Goal: Use online tool/utility: Utilize a website feature to perform a specific function

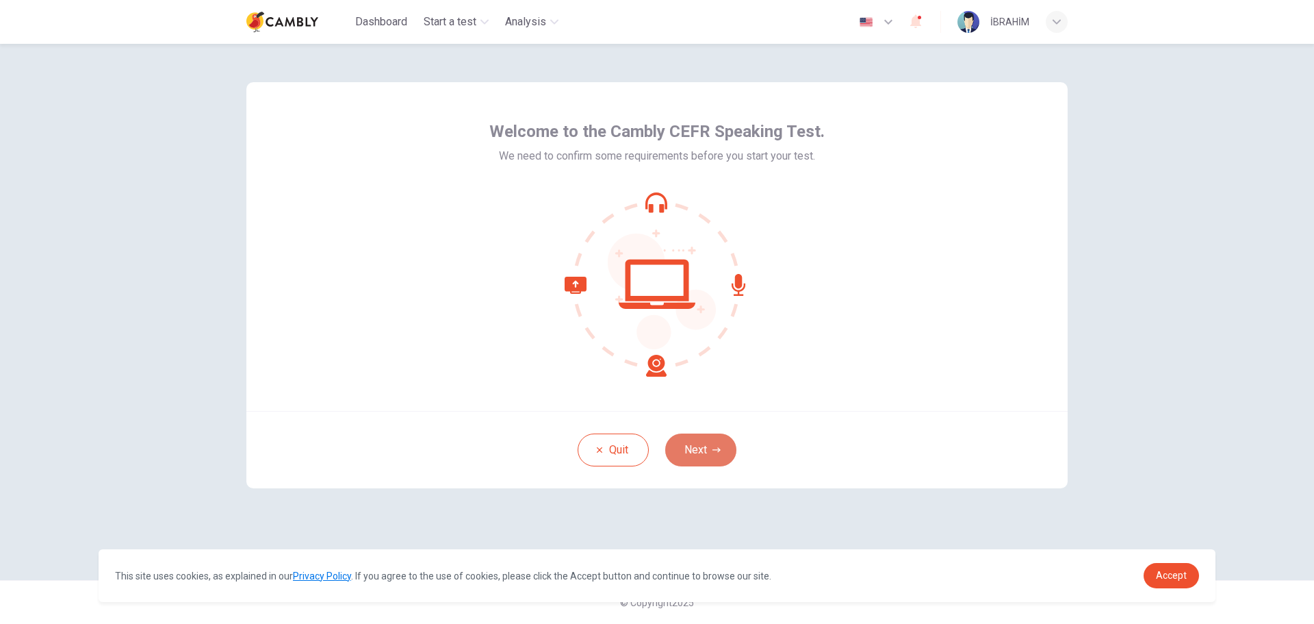
click at [728, 458] on button "Next" at bounding box center [700, 449] width 71 height 33
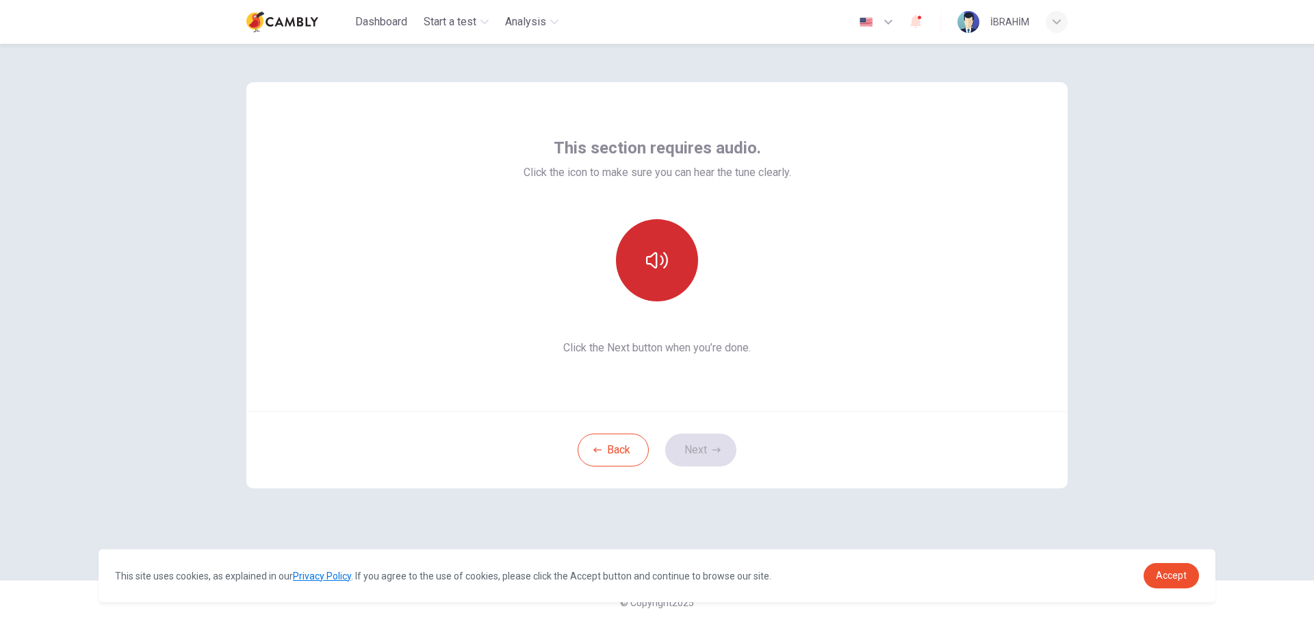
click at [669, 287] on button "button" at bounding box center [657, 260] width 82 height 82
click at [702, 446] on button "Next" at bounding box center [700, 449] width 71 height 33
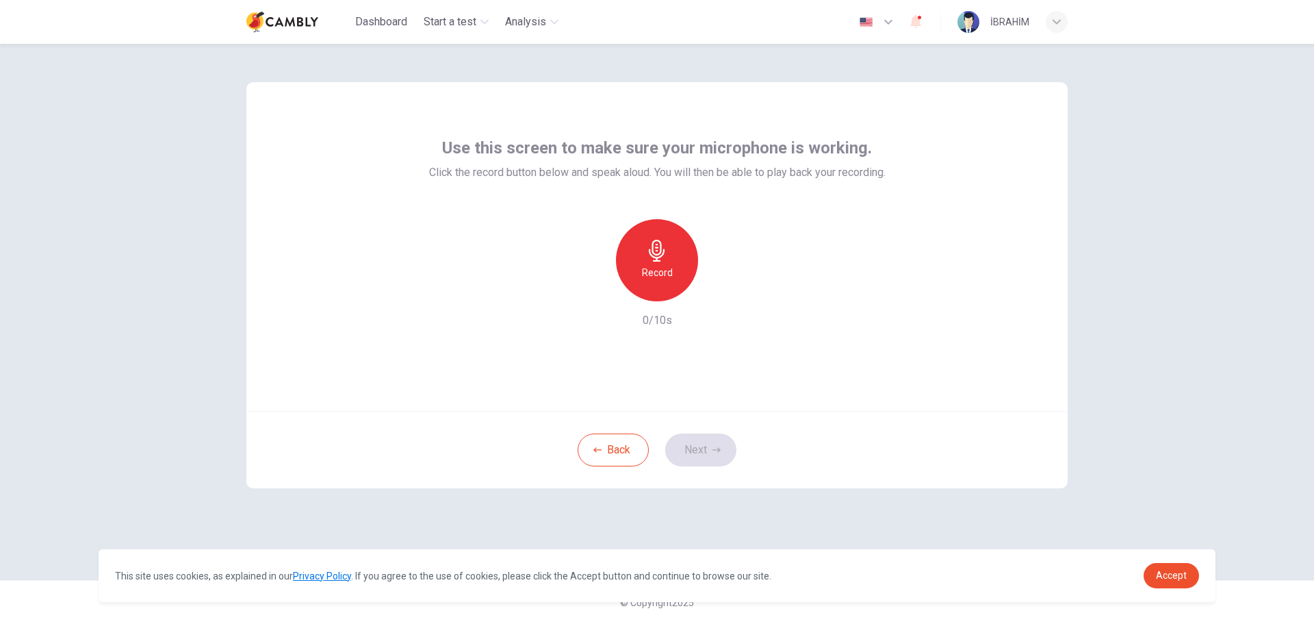
click at [680, 276] on div "Record" at bounding box center [657, 260] width 82 height 82
click at [644, 267] on div "Stop" at bounding box center [657, 260] width 82 height 82
click at [724, 287] on icon "button" at bounding box center [720, 290] width 14 height 14
click at [726, 457] on button "Next" at bounding box center [700, 449] width 71 height 33
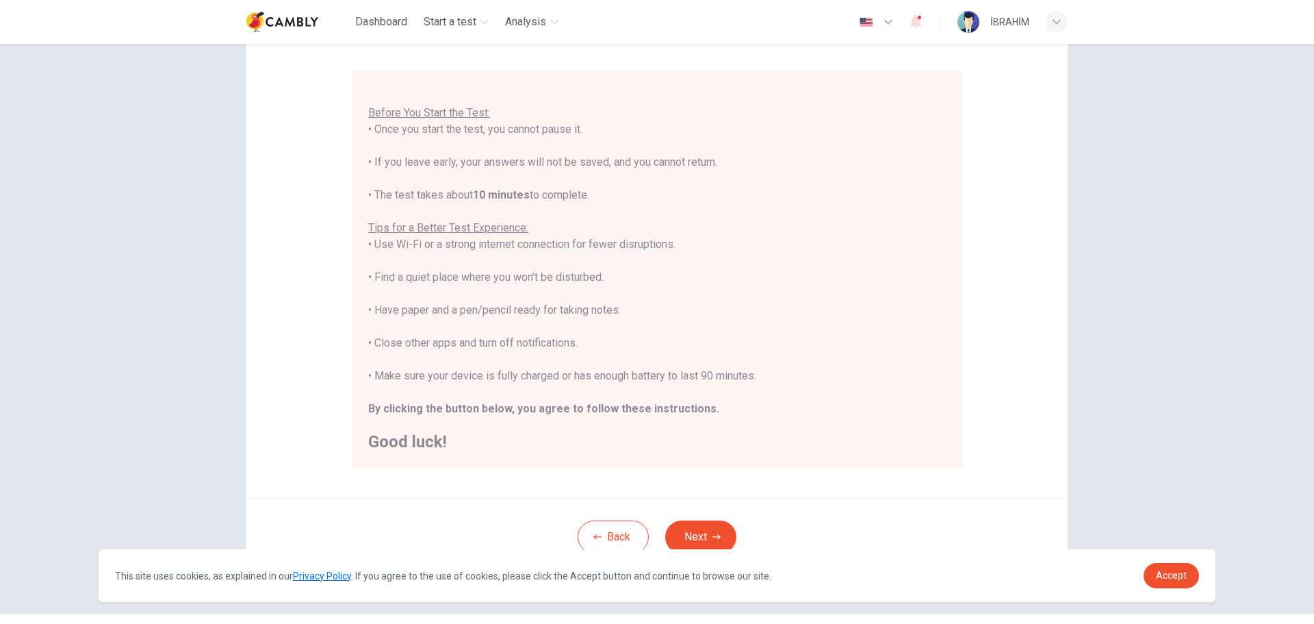
scroll to position [138, 0]
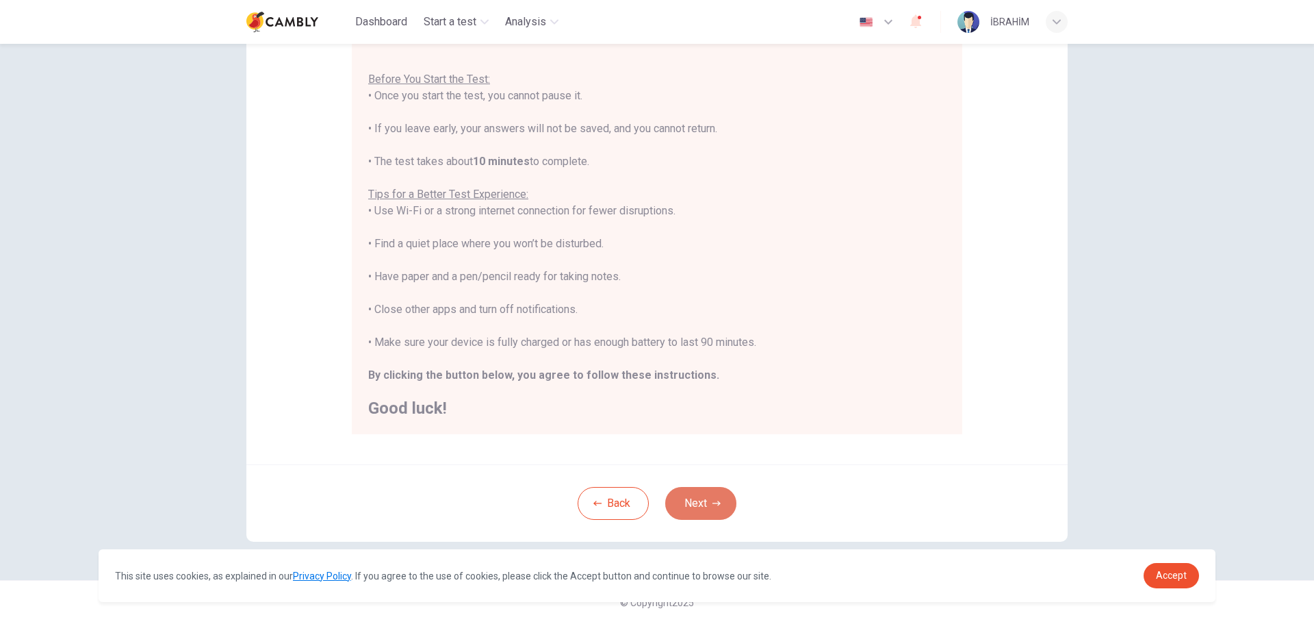
click at [699, 494] on button "Next" at bounding box center [700, 503] width 71 height 33
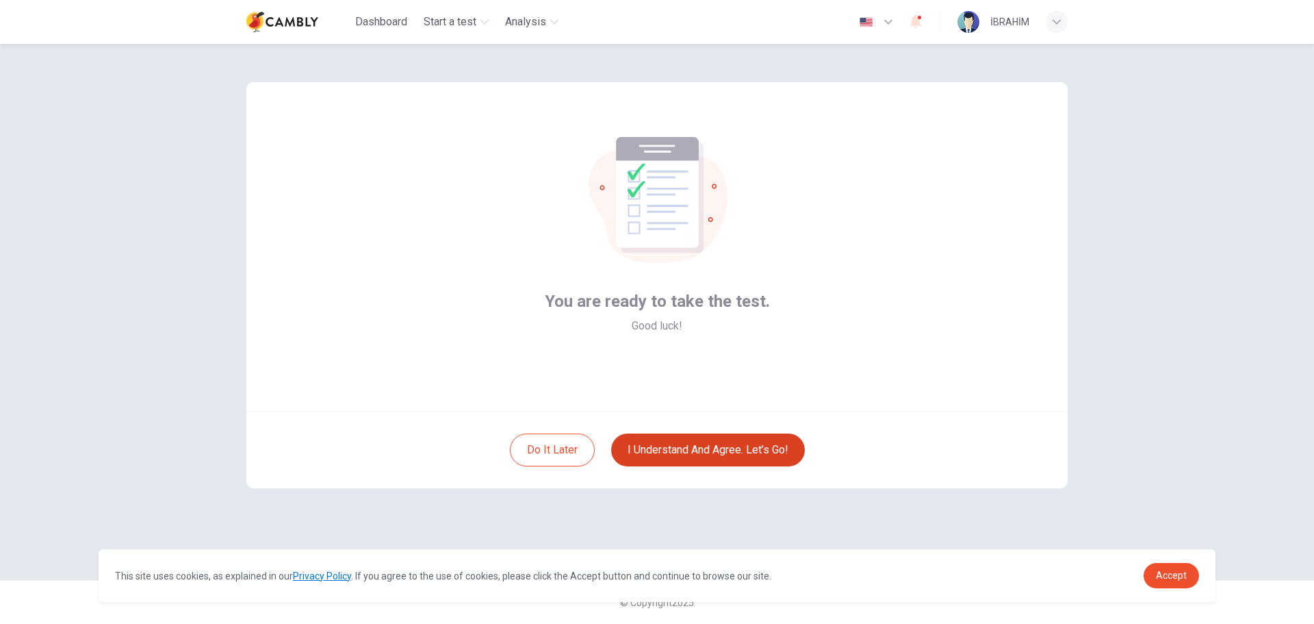
scroll to position [0, 0]
click at [706, 444] on button "I understand and agree. Let’s go!" at bounding box center [708, 449] width 194 height 33
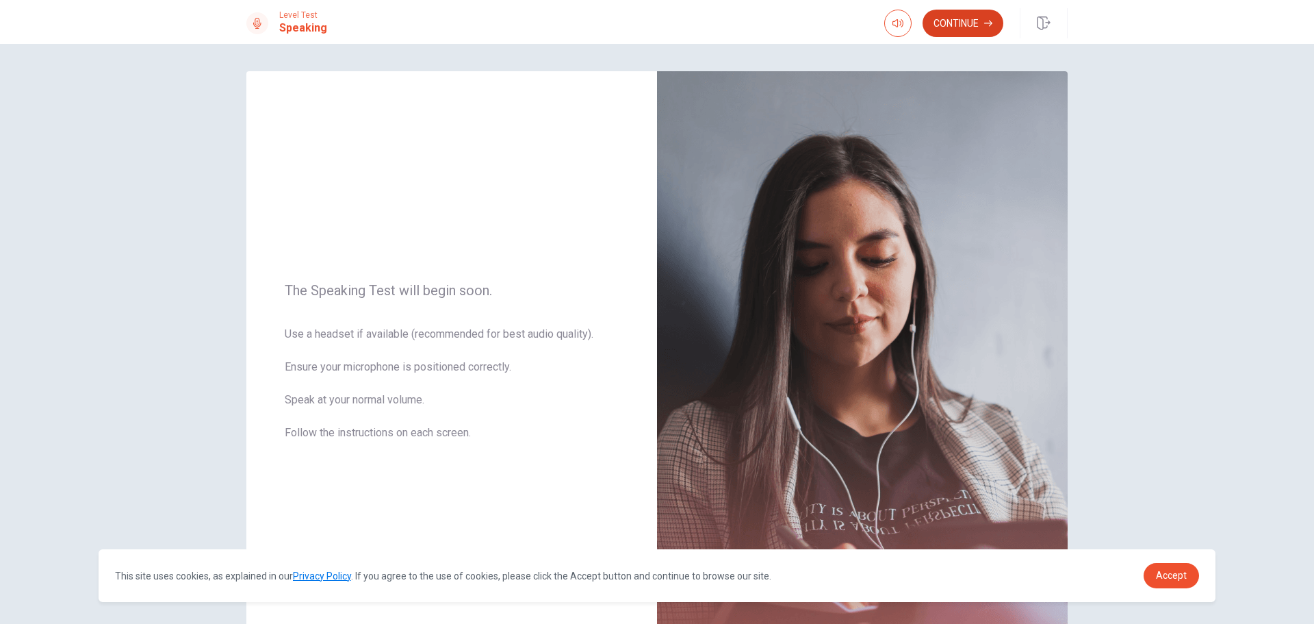
click at [988, 18] on button "Continue" at bounding box center [963, 23] width 81 height 27
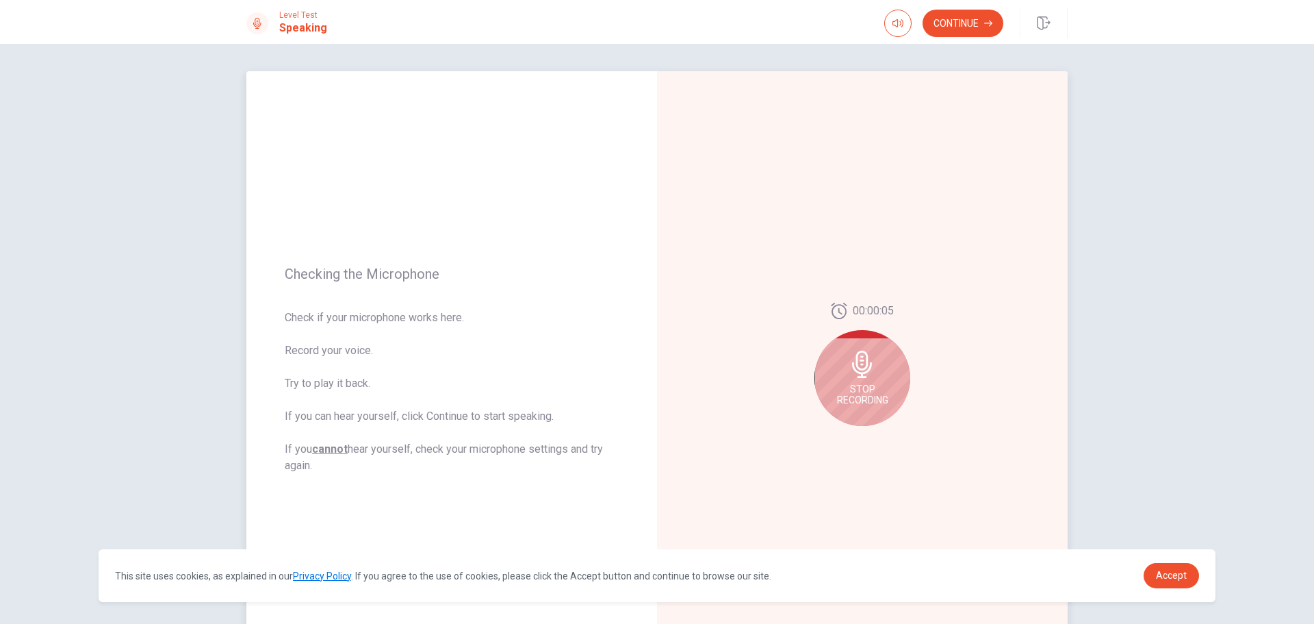
click at [882, 383] on span "Stop Recording" at bounding box center [862, 394] width 51 height 22
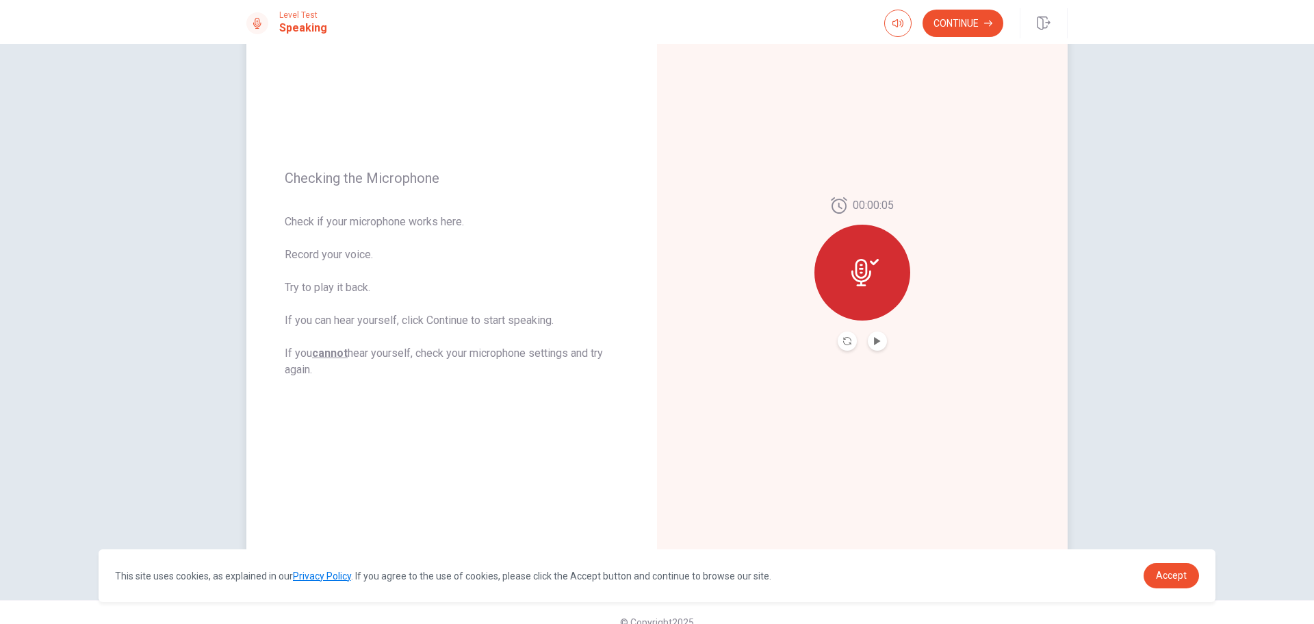
scroll to position [116, 0]
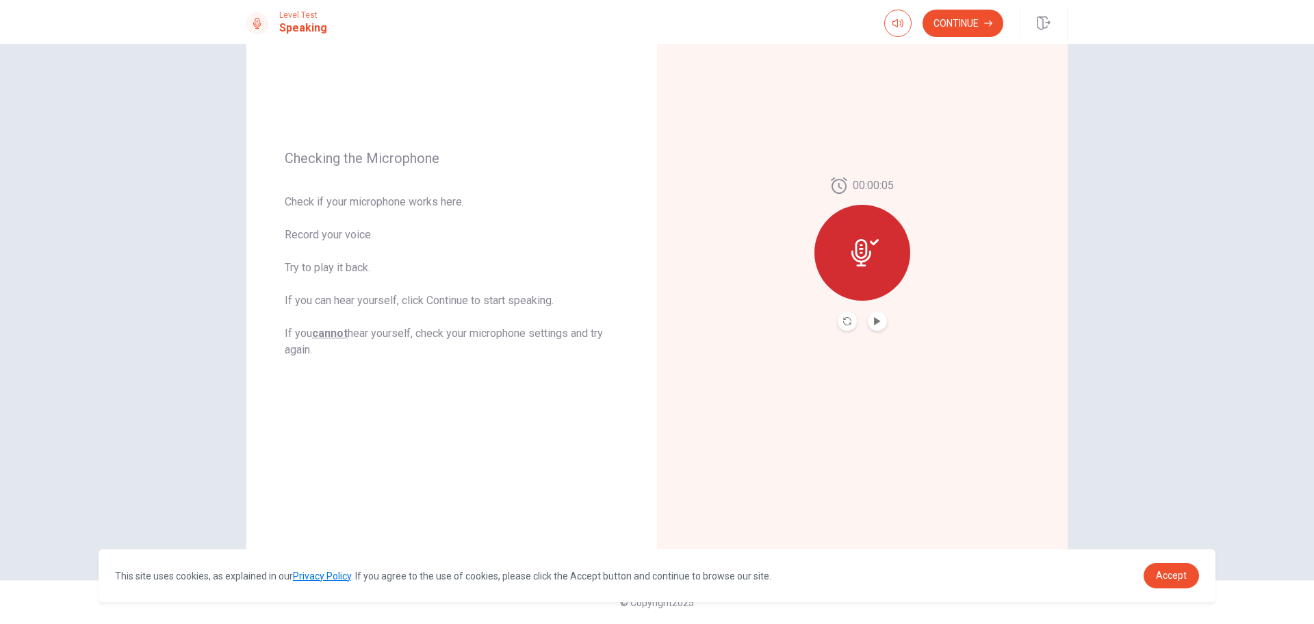
click at [862, 321] on div at bounding box center [862, 320] width 49 height 19
click at [875, 327] on button "Play Audio" at bounding box center [877, 320] width 19 height 19
click at [960, 303] on div "00:00:05" at bounding box center [862, 254] width 411 height 597
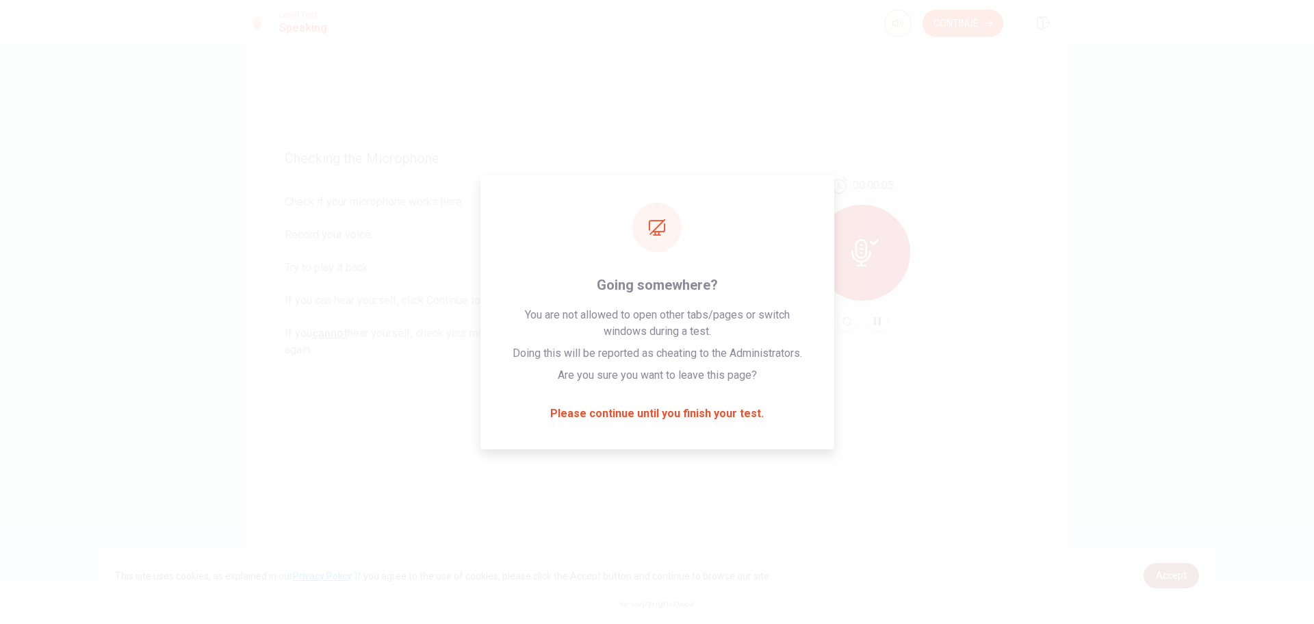
drag, startPoint x: 1162, startPoint y: 578, endPoint x: 1156, endPoint y: 570, distance: 9.3
click at [1159, 578] on span "Accept" at bounding box center [1171, 575] width 31 height 11
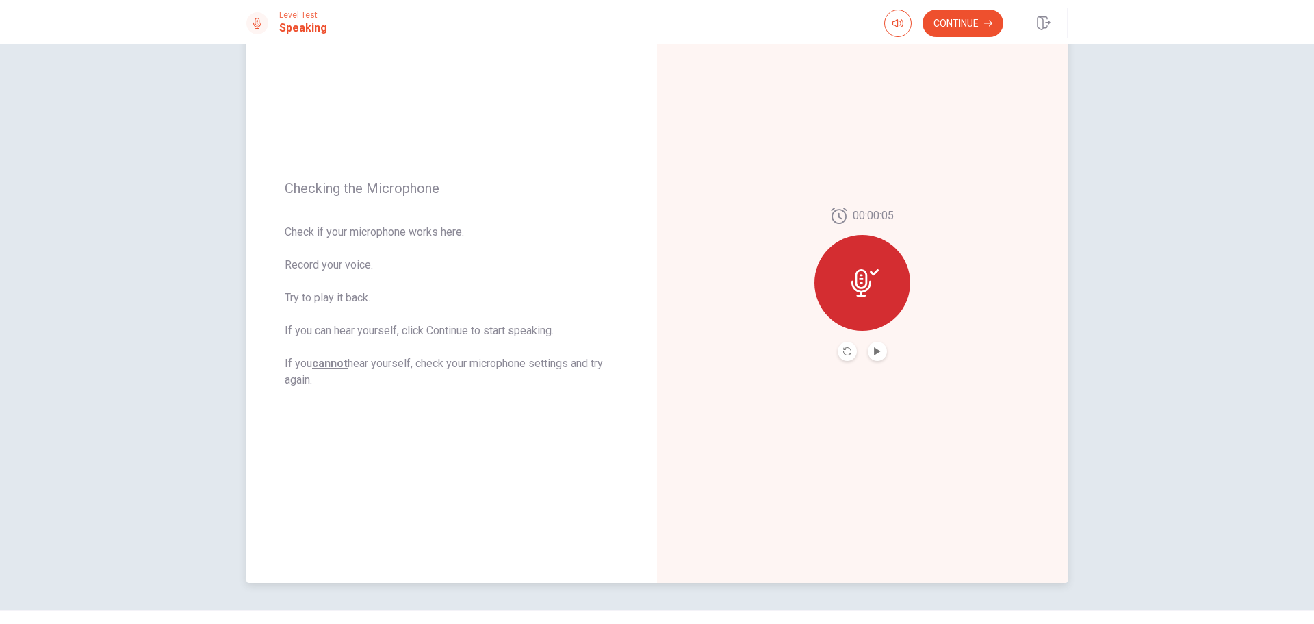
scroll to position [0, 0]
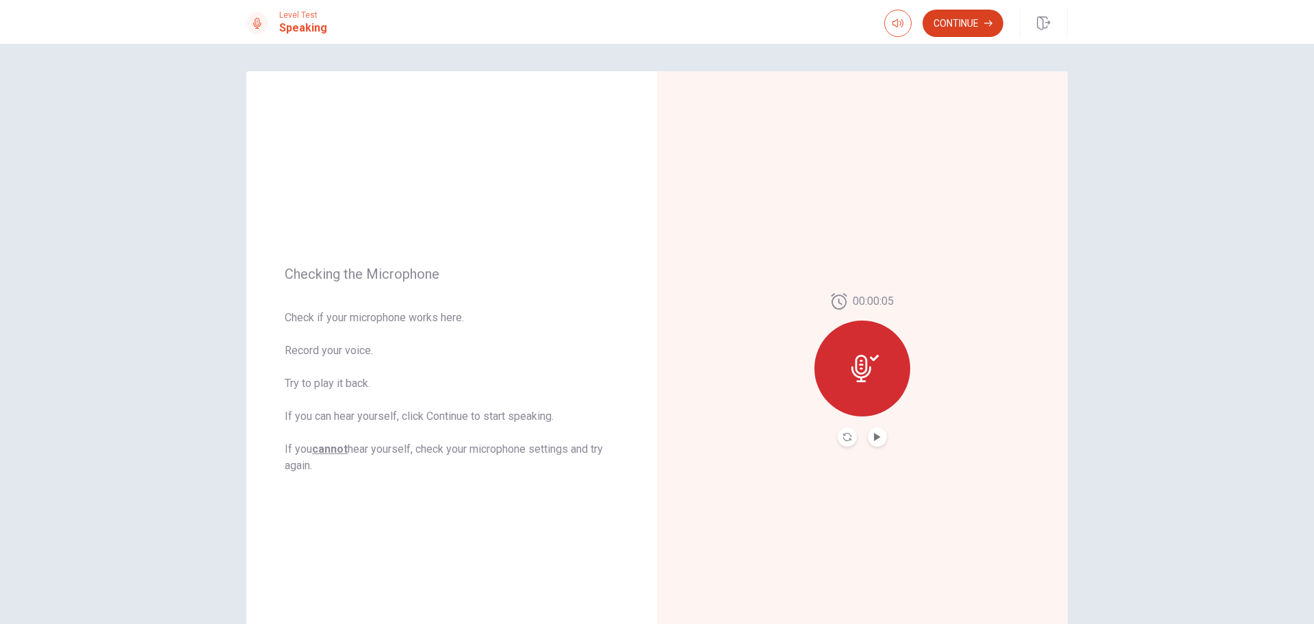
click at [949, 29] on button "Continue" at bounding box center [963, 23] width 81 height 27
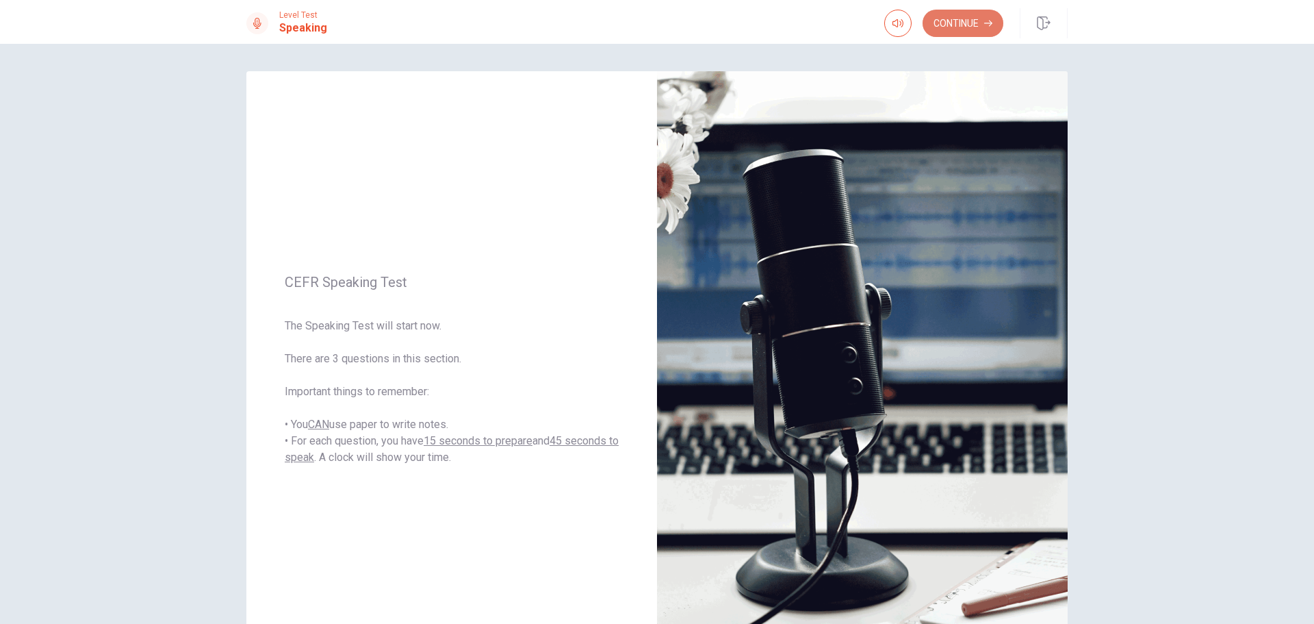
click at [943, 24] on button "Continue" at bounding box center [963, 23] width 81 height 27
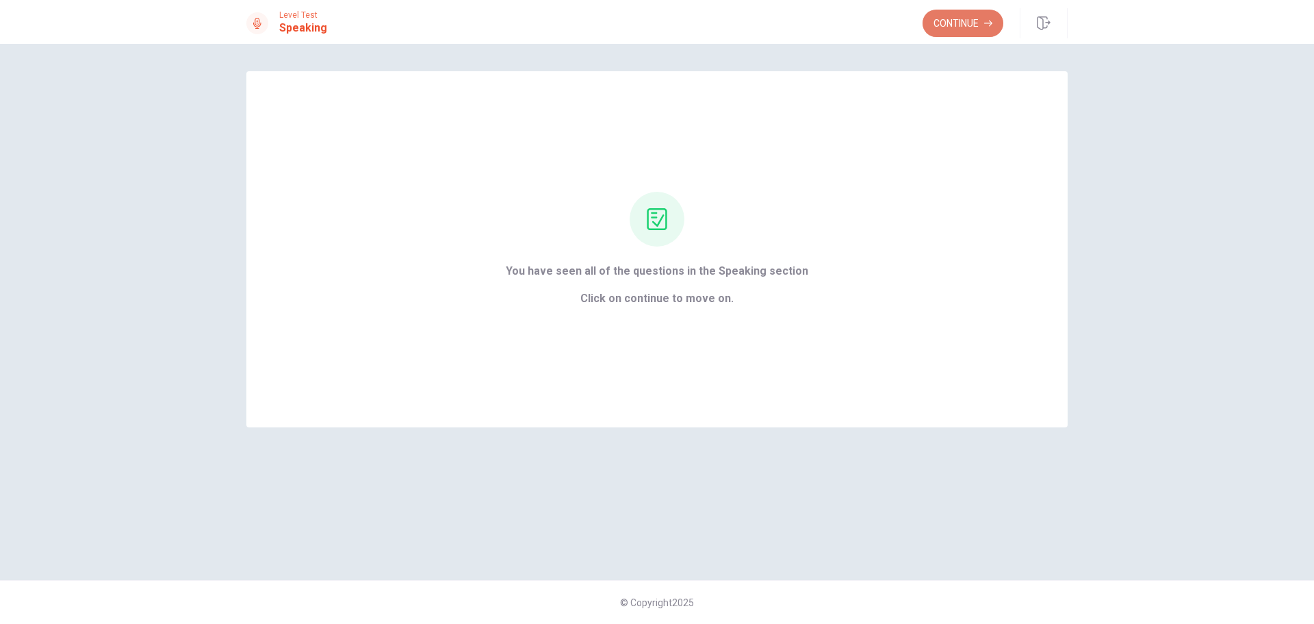
click at [931, 21] on button "Continue" at bounding box center [963, 23] width 81 height 27
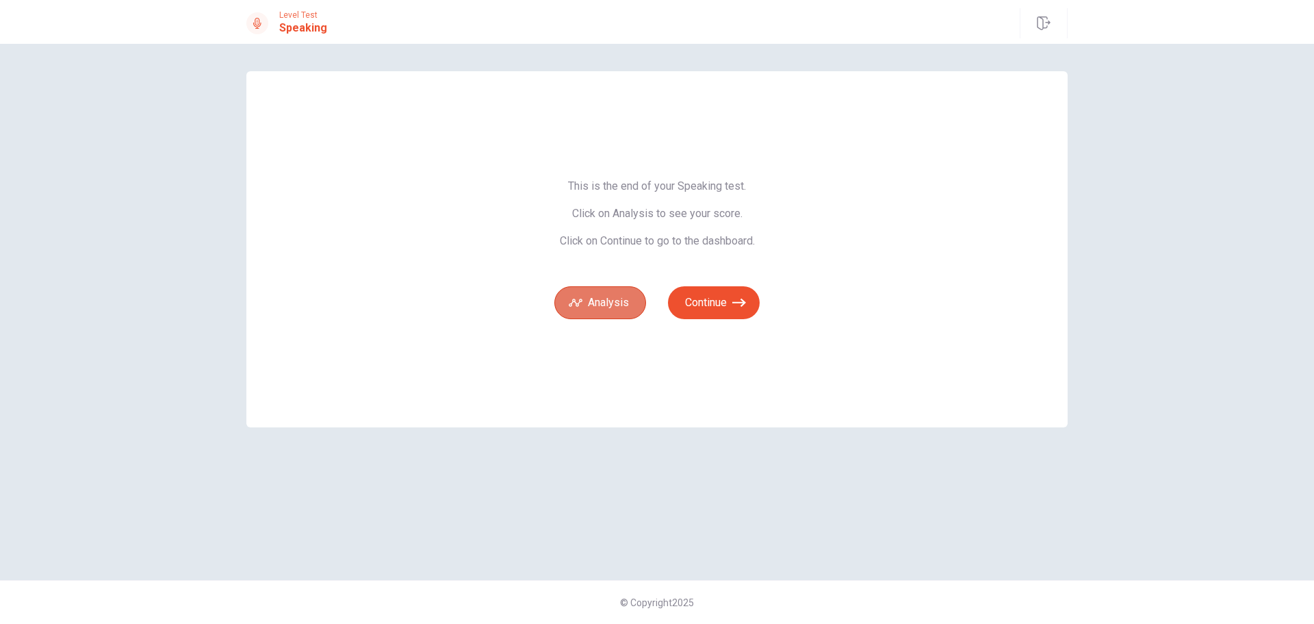
click at [613, 309] on button "Analysis" at bounding box center [600, 302] width 92 height 33
